Goal: Task Accomplishment & Management: Manage account settings

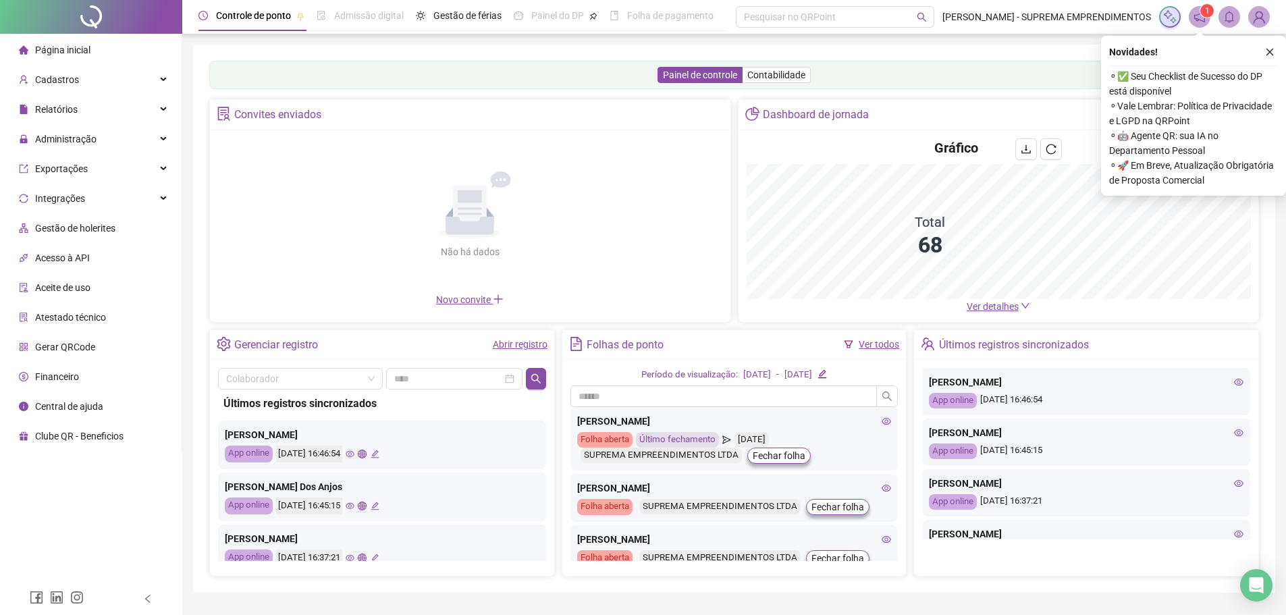
click at [985, 305] on span "Ver detalhes" at bounding box center [992, 306] width 52 height 11
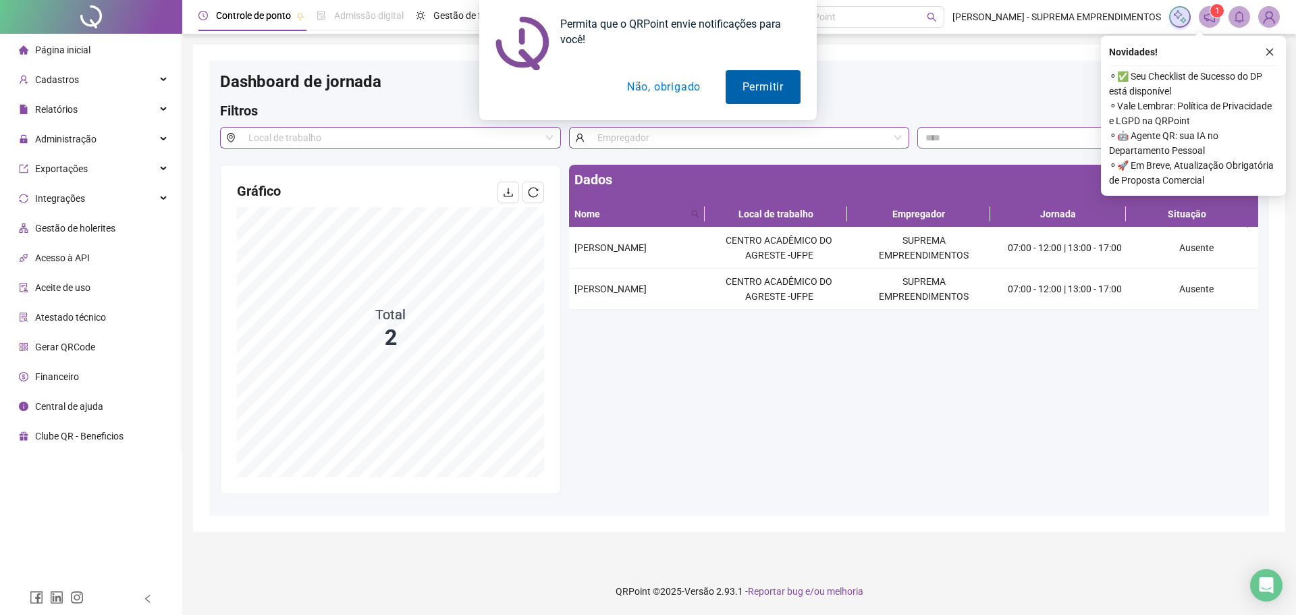
click at [773, 93] on button "Permitir" at bounding box center [762, 87] width 75 height 34
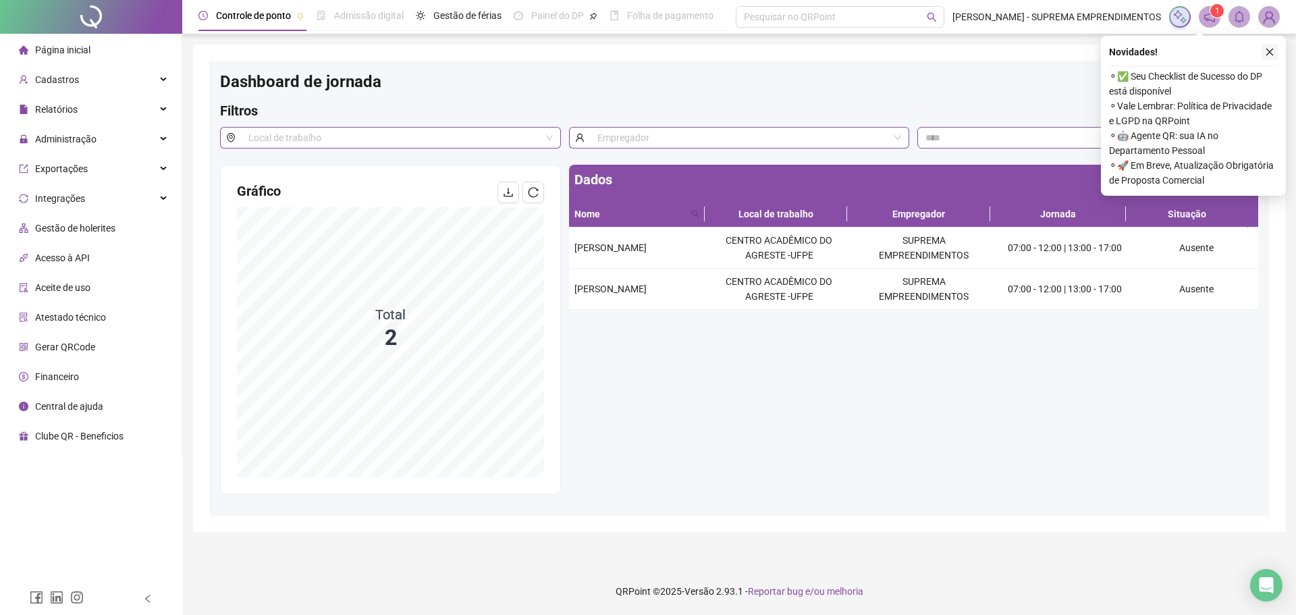
click at [1266, 52] on icon "close" at bounding box center [1269, 51] width 9 height 9
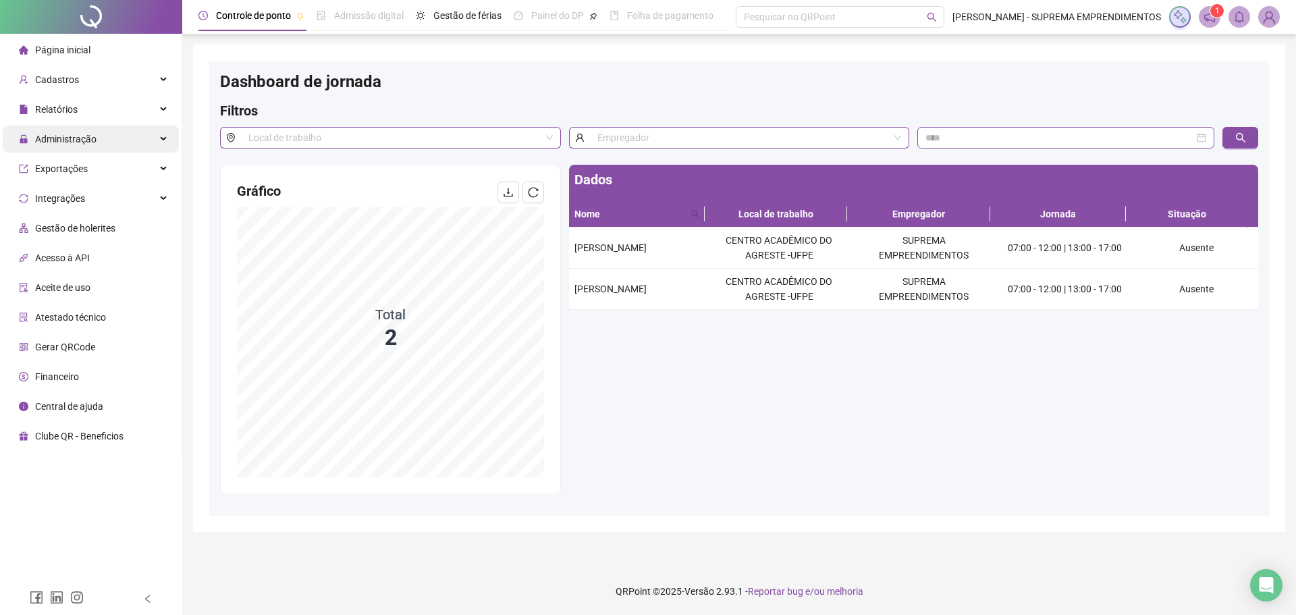
click at [74, 138] on span "Administração" at bounding box center [65, 139] width 61 height 11
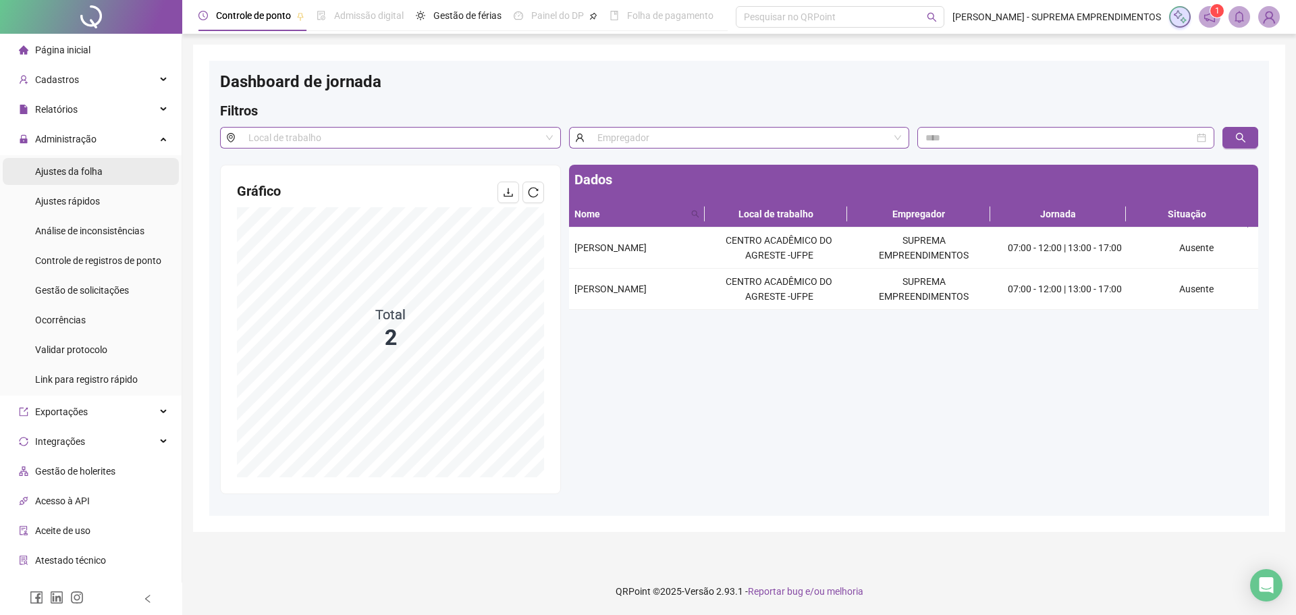
click at [86, 172] on span "Ajustes da folha" at bounding box center [68, 171] width 67 height 11
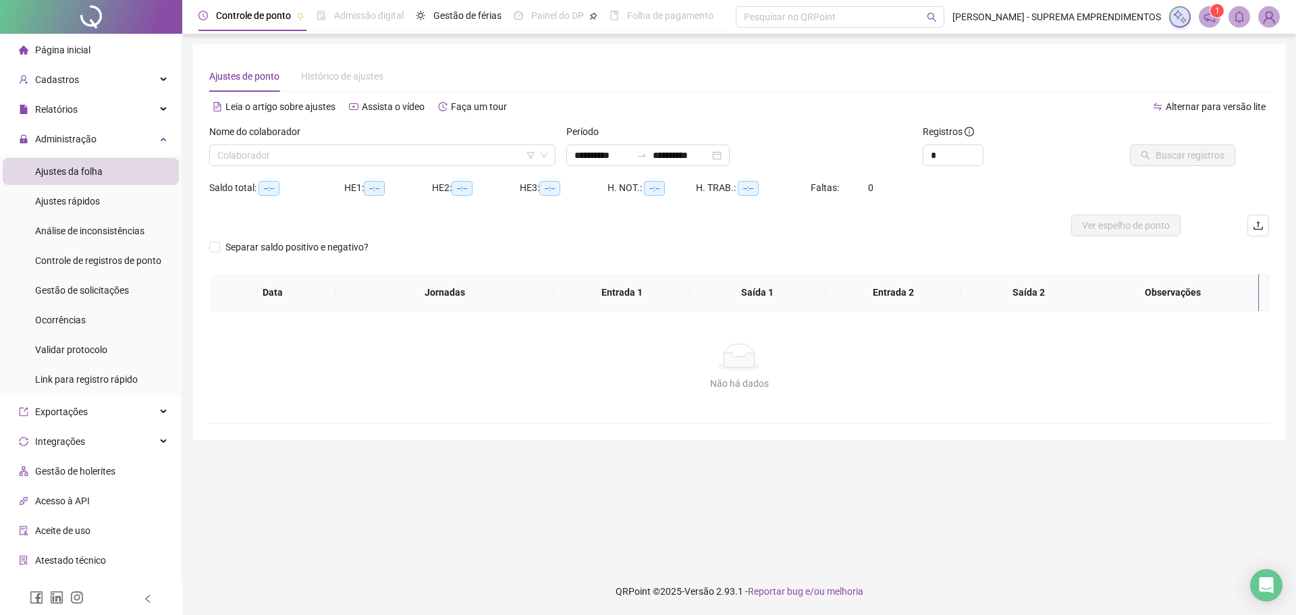
type input "**********"
click at [285, 152] on input "search" at bounding box center [376, 155] width 318 height 20
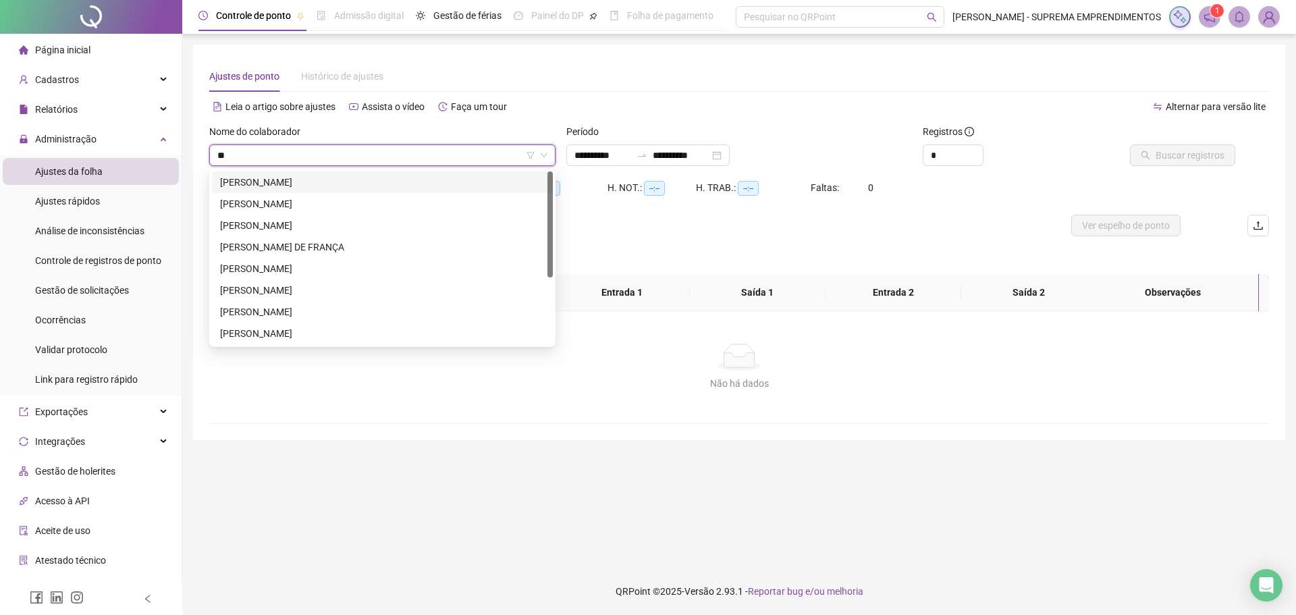
type input "*"
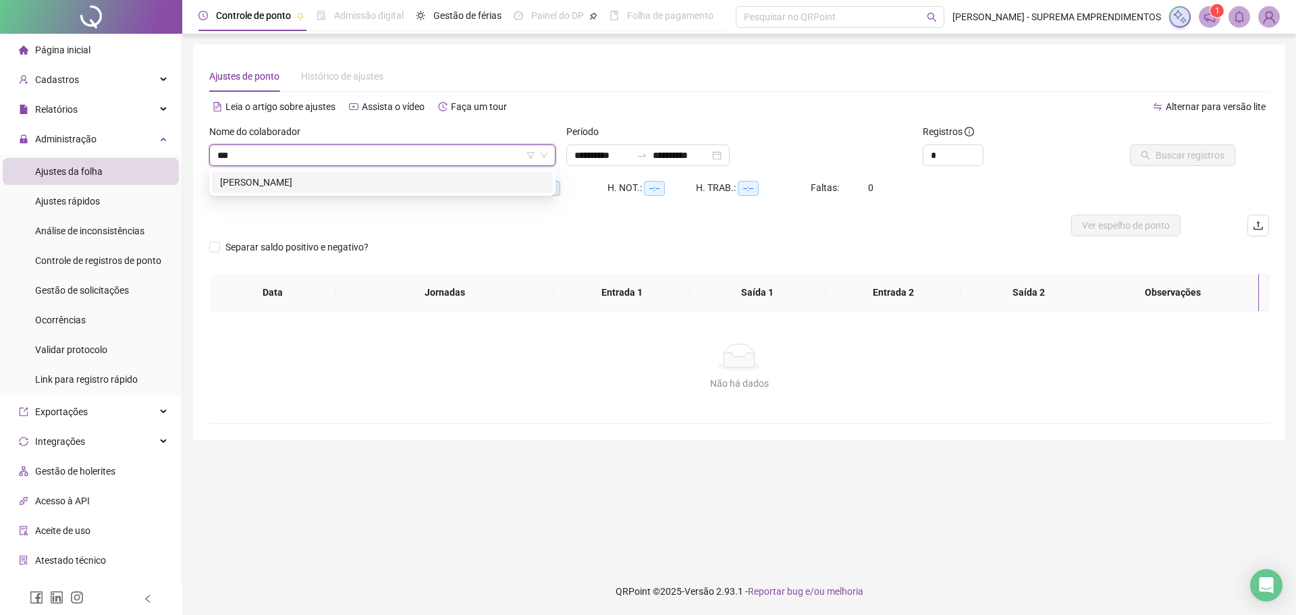
type input "****"
click at [296, 186] on div "GEORGE CARLOS PEREIRA" at bounding box center [382, 182] width 325 height 15
click at [1191, 144] on button "Buscar registros" at bounding box center [1182, 155] width 105 height 22
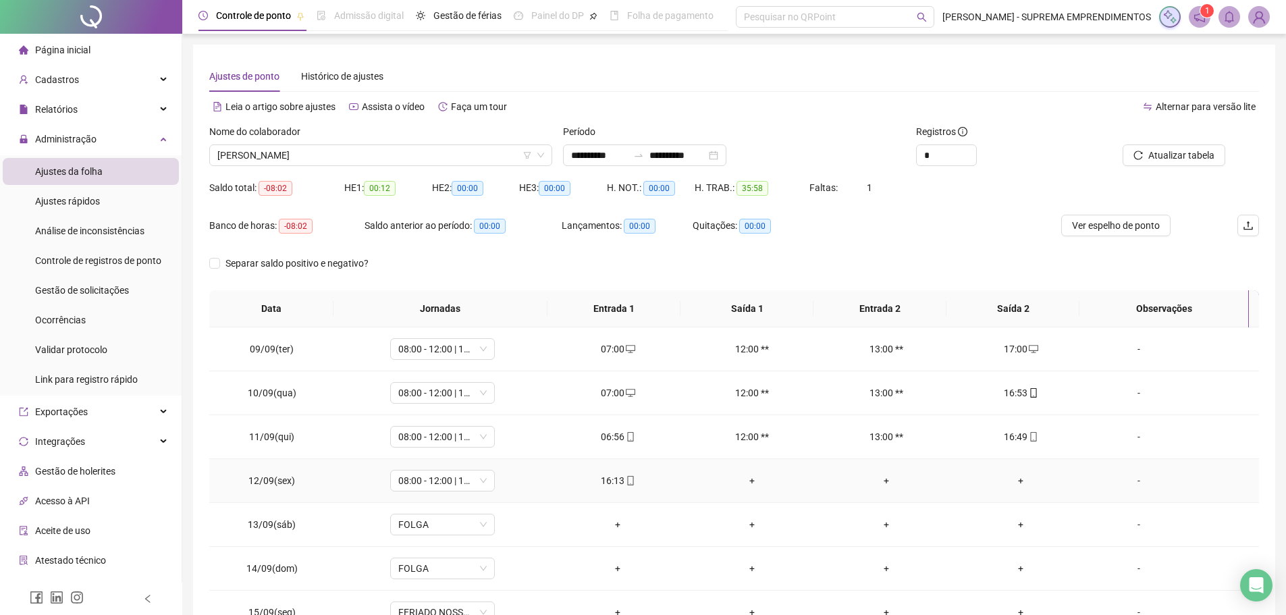
click at [1014, 478] on div "+" at bounding box center [1020, 480] width 113 height 15
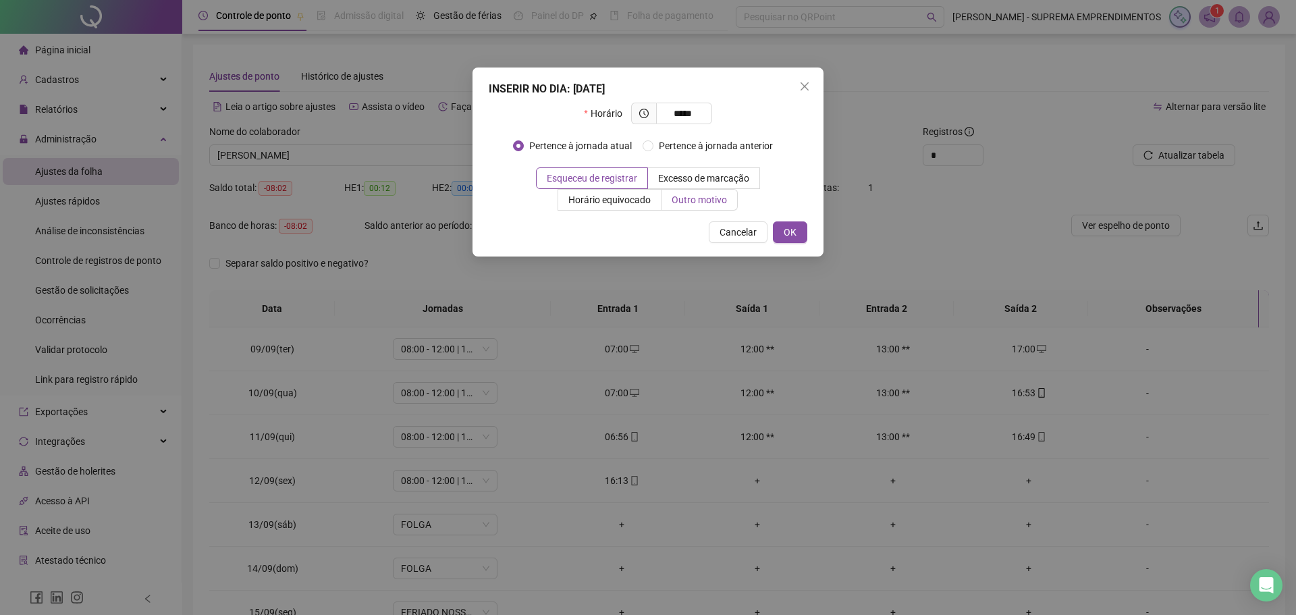
type input "*****"
click at [700, 200] on span "Outro motivo" at bounding box center [698, 199] width 55 height 11
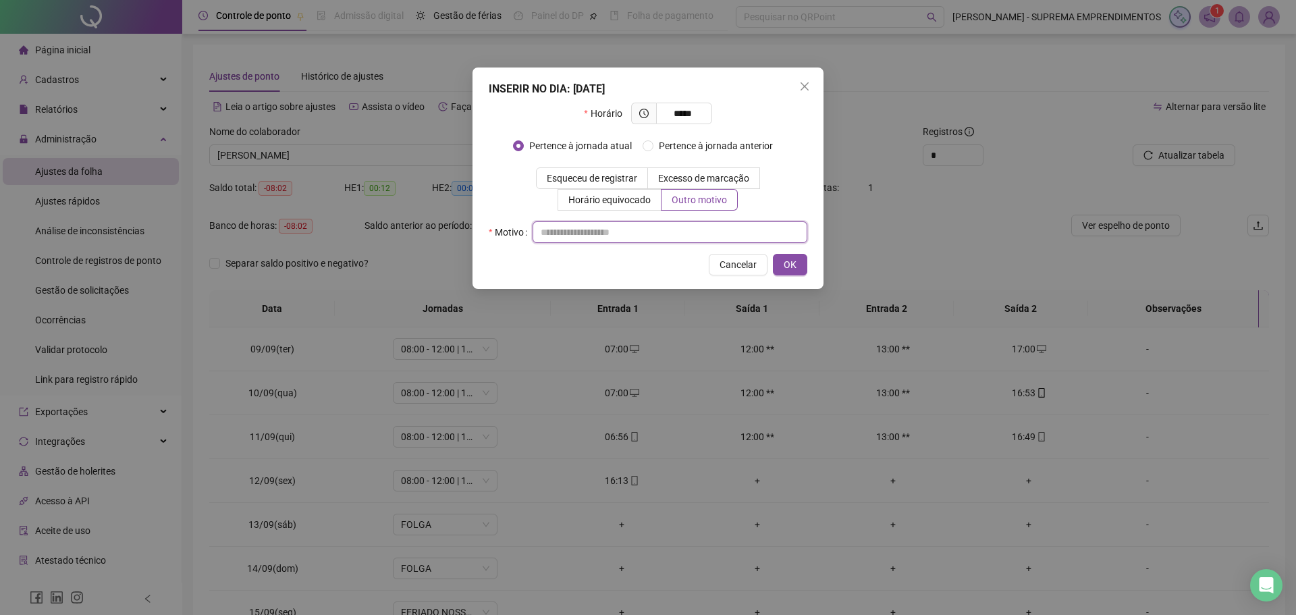
click at [605, 228] on input "text" at bounding box center [669, 232] width 275 height 22
type input "*"
click at [793, 259] on span "OK" at bounding box center [789, 264] width 13 height 15
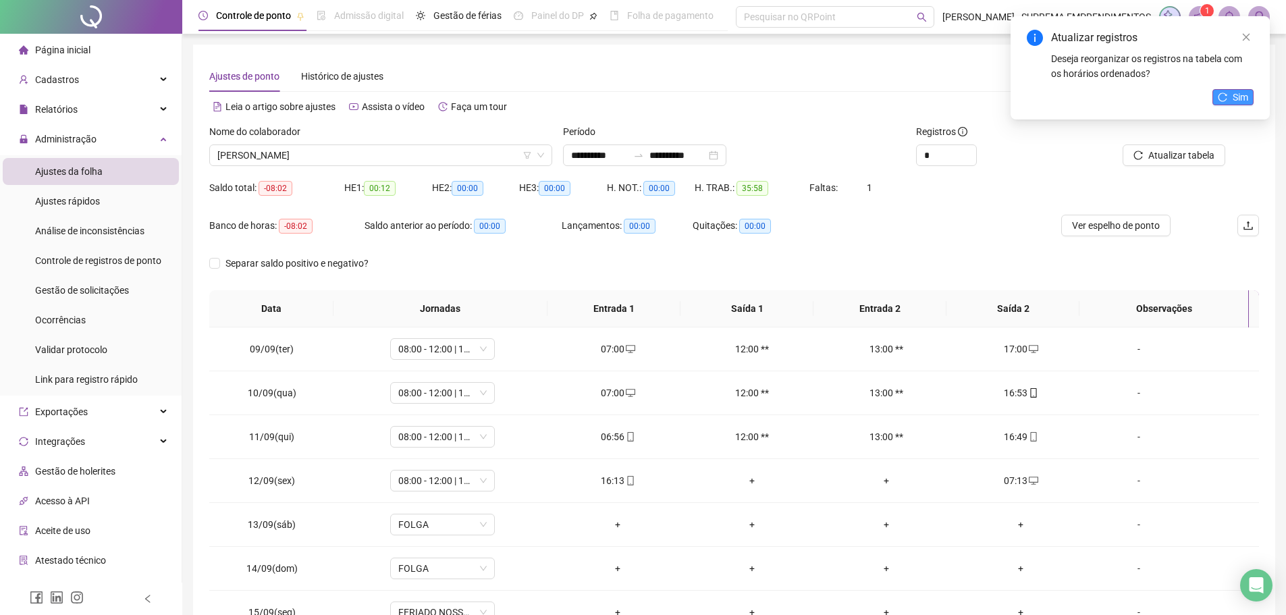
click at [1232, 101] on span "Sim" at bounding box center [1240, 97] width 16 height 15
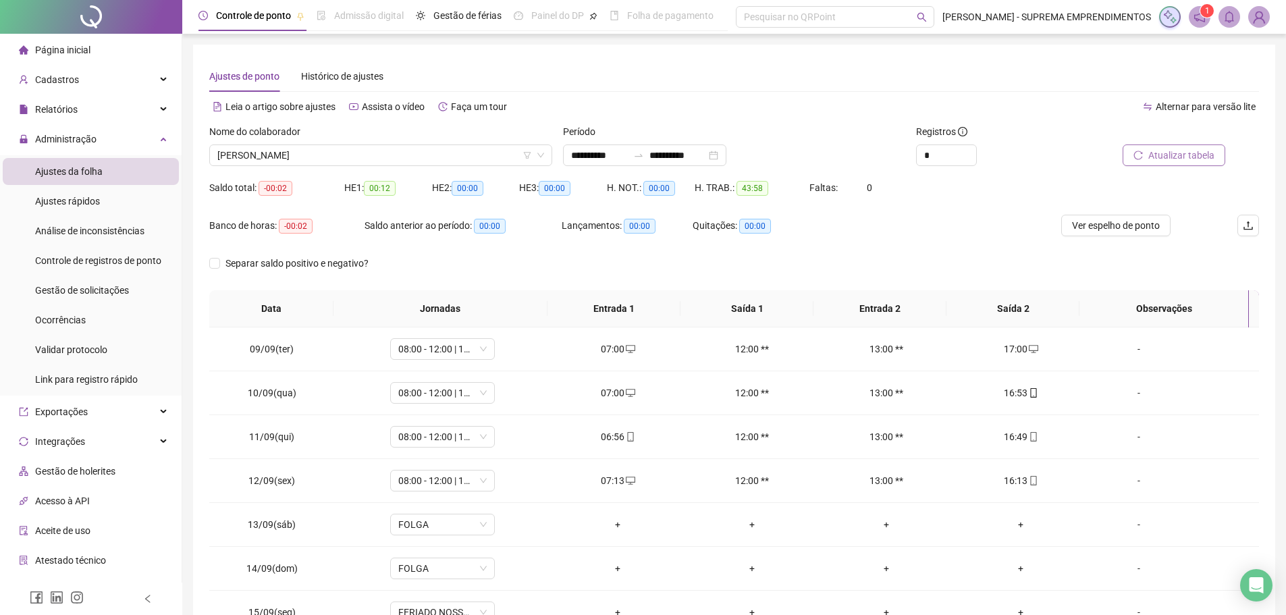
click at [1199, 148] on span "Atualizar tabela" at bounding box center [1181, 155] width 66 height 15
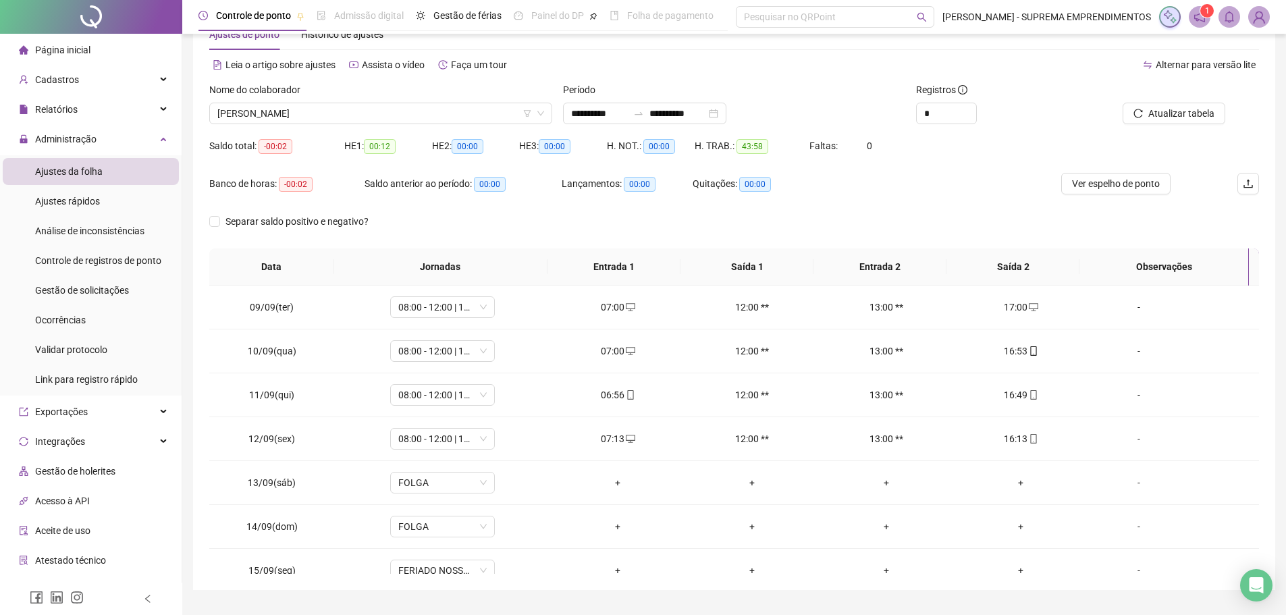
scroll to position [75, 0]
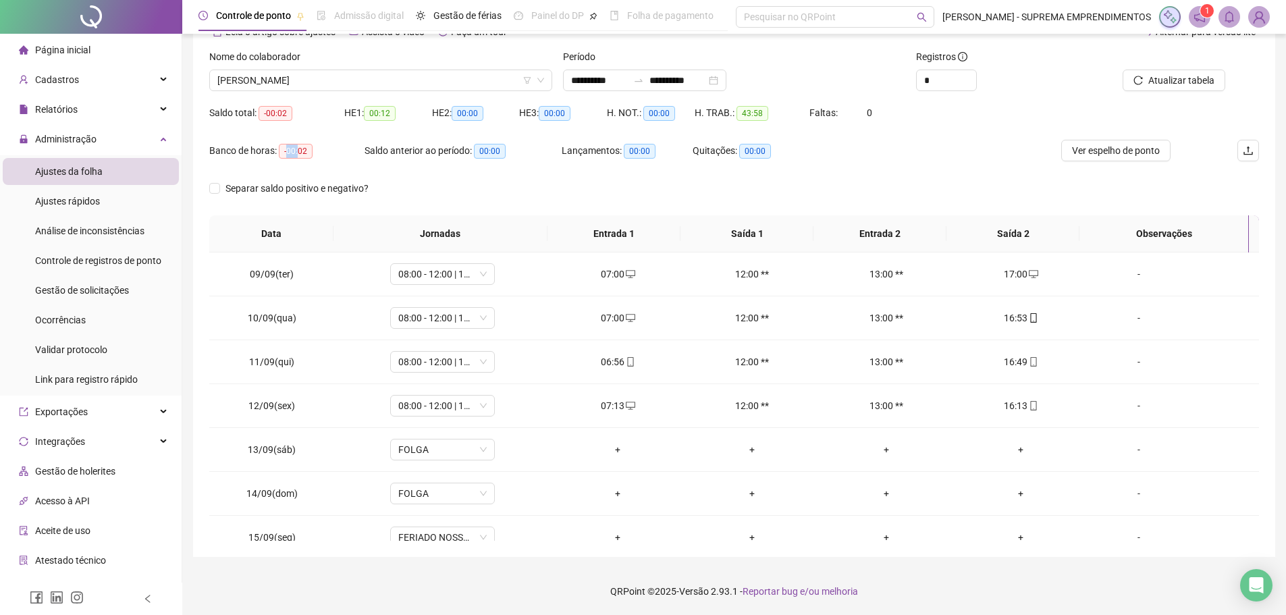
drag, startPoint x: 286, startPoint y: 147, endPoint x: 303, endPoint y: 157, distance: 19.7
click at [300, 150] on span "-00:02" at bounding box center [296, 151] width 34 height 15
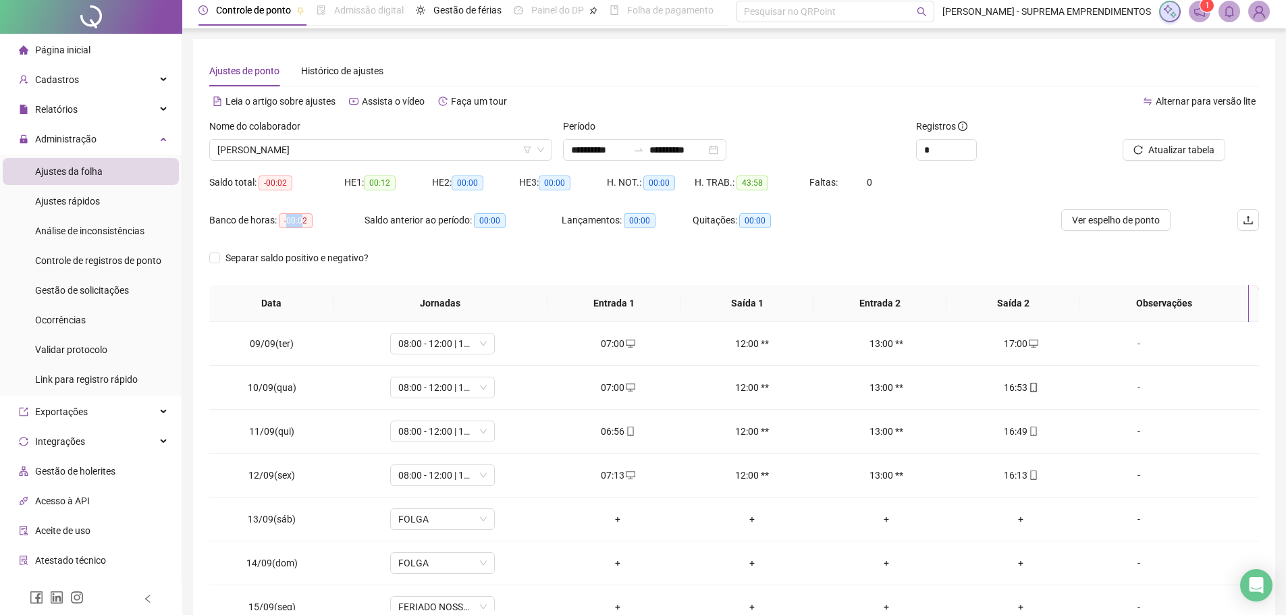
scroll to position [0, 0]
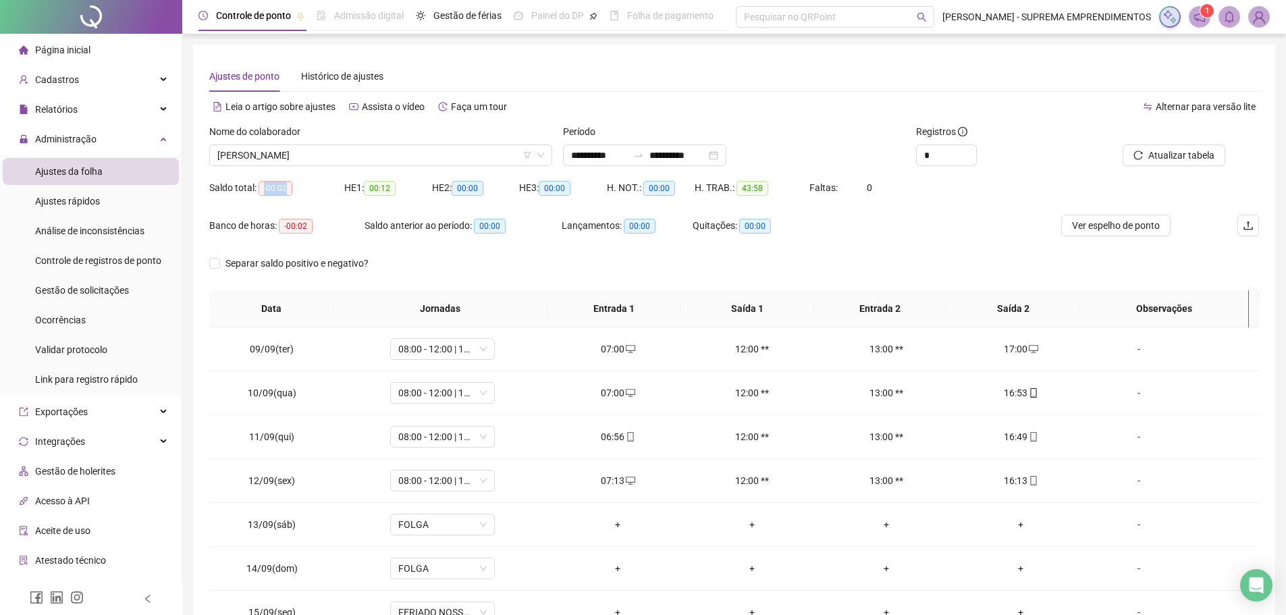
drag, startPoint x: 259, startPoint y: 186, endPoint x: 295, endPoint y: 190, distance: 35.9
click at [285, 186] on span "-00:02" at bounding box center [275, 188] width 34 height 15
click at [331, 222] on div "Banco de horas: -00:02" at bounding box center [286, 226] width 155 height 16
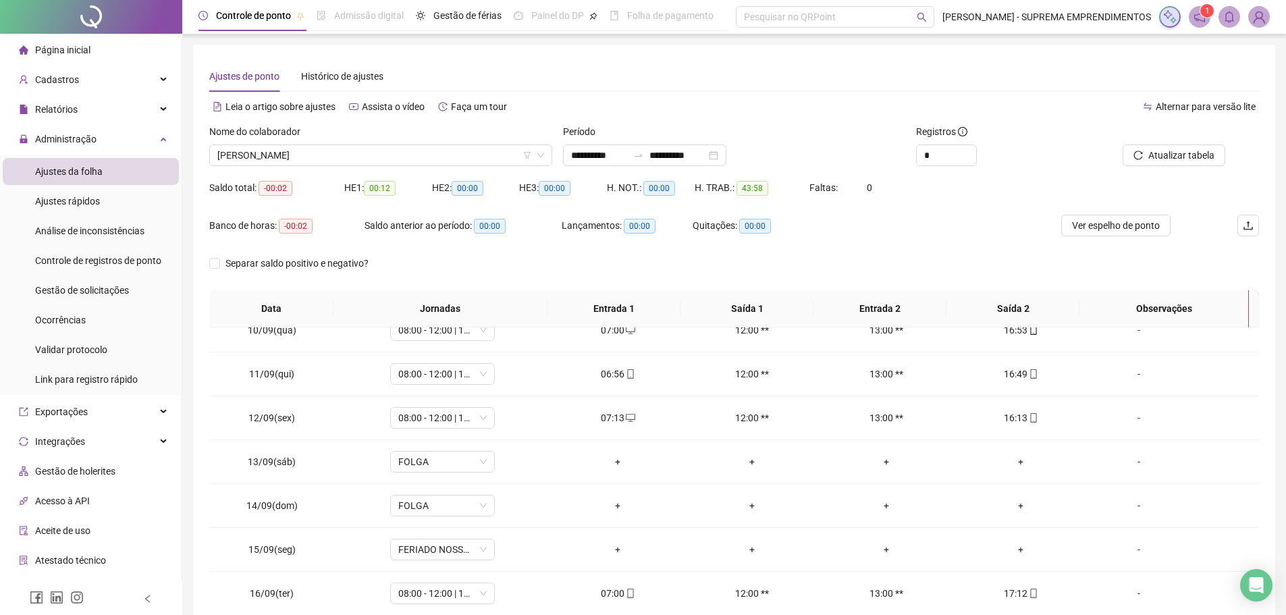
click at [80, 50] on span "Página inicial" at bounding box center [62, 50] width 55 height 11
